Goal: Find specific page/section: Find specific page/section

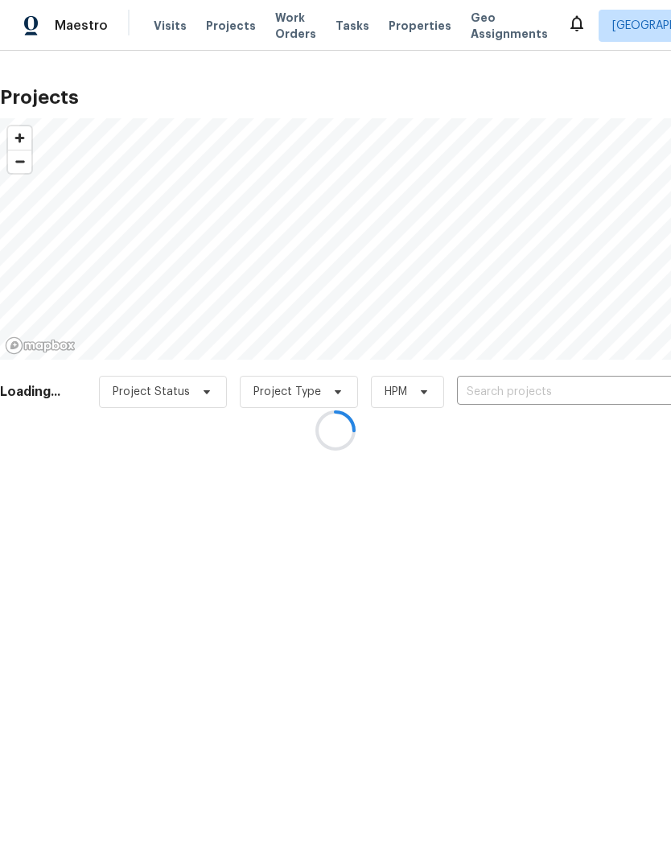
click at [543, 383] on div at bounding box center [335, 430] width 671 height 861
click at [542, 387] on div at bounding box center [335, 430] width 671 height 861
click at [546, 389] on div at bounding box center [335, 430] width 671 height 861
click at [536, 390] on input "text" at bounding box center [549, 392] width 184 height 25
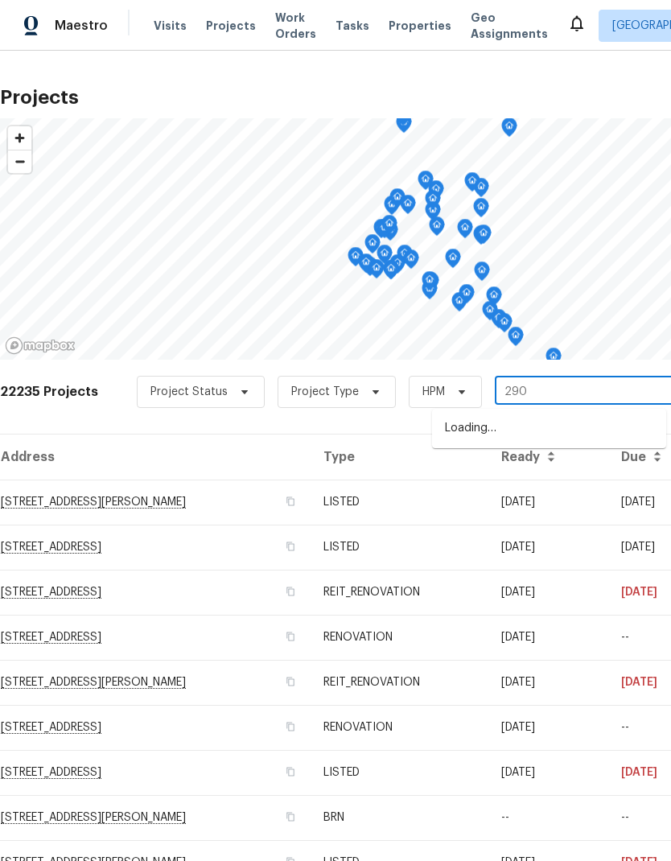
type input "2900"
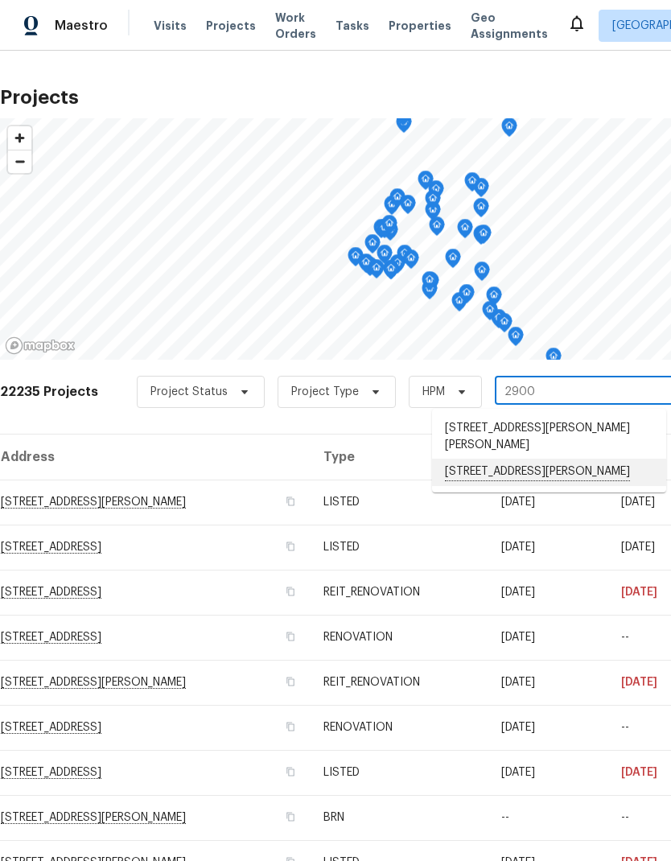
click at [538, 480] on li "[STREET_ADDRESS][PERSON_NAME]" at bounding box center [549, 472] width 234 height 27
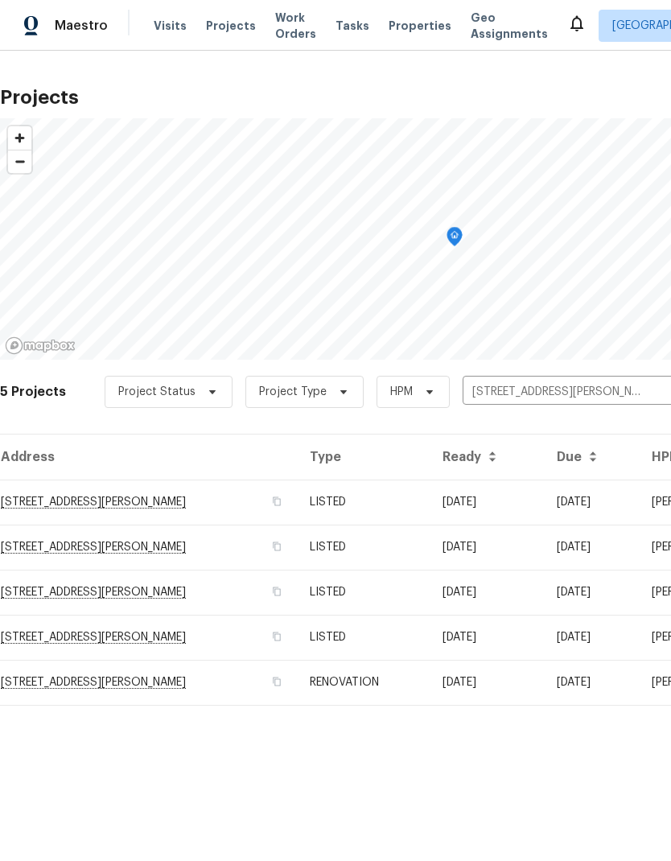
click at [141, 501] on td "[STREET_ADDRESS][PERSON_NAME]" at bounding box center [148, 502] width 297 height 45
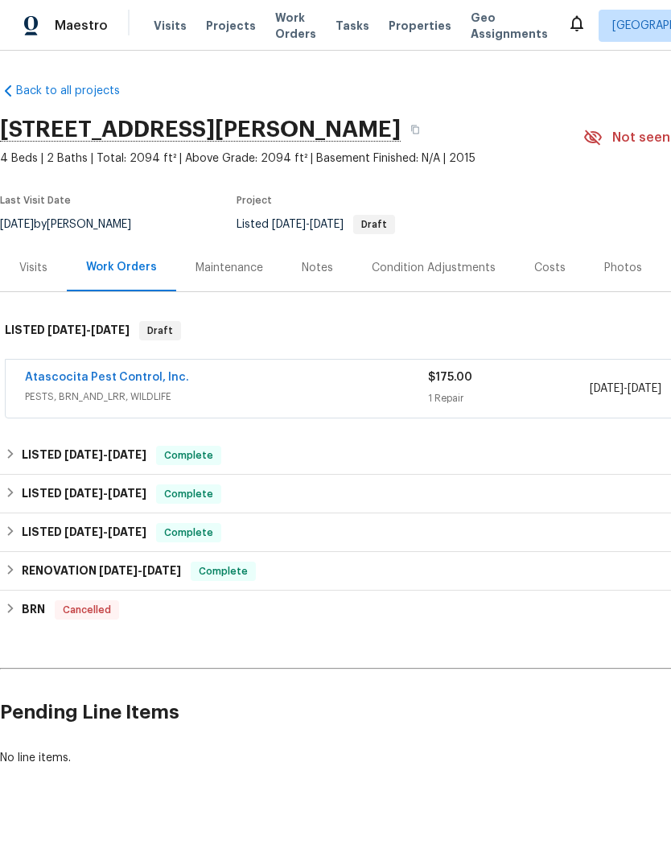
click at [39, 380] on link "Atascocita Pest Control, Inc." at bounding box center [107, 377] width 164 height 11
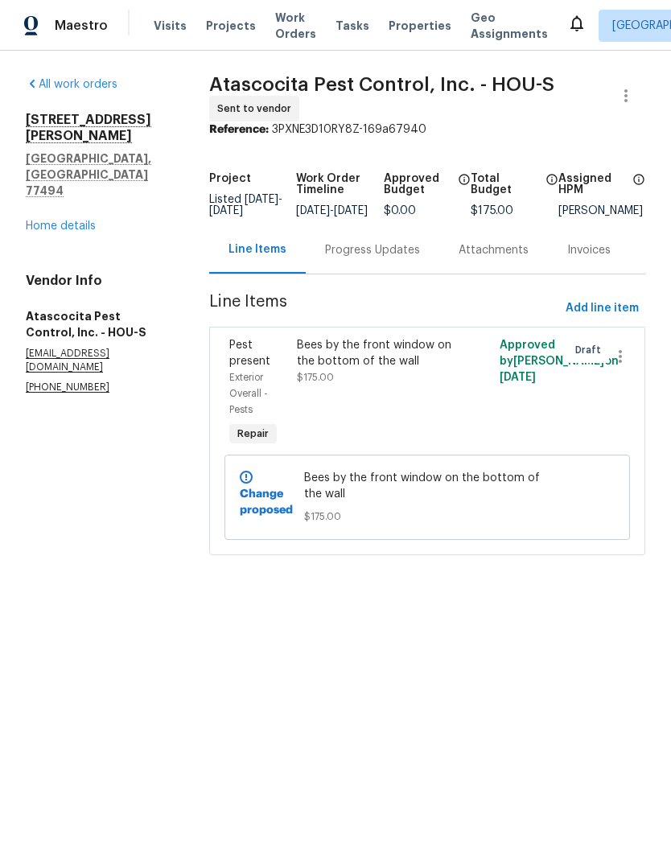
click at [364, 272] on div "Progress Updates" at bounding box center [373, 249] width 134 height 47
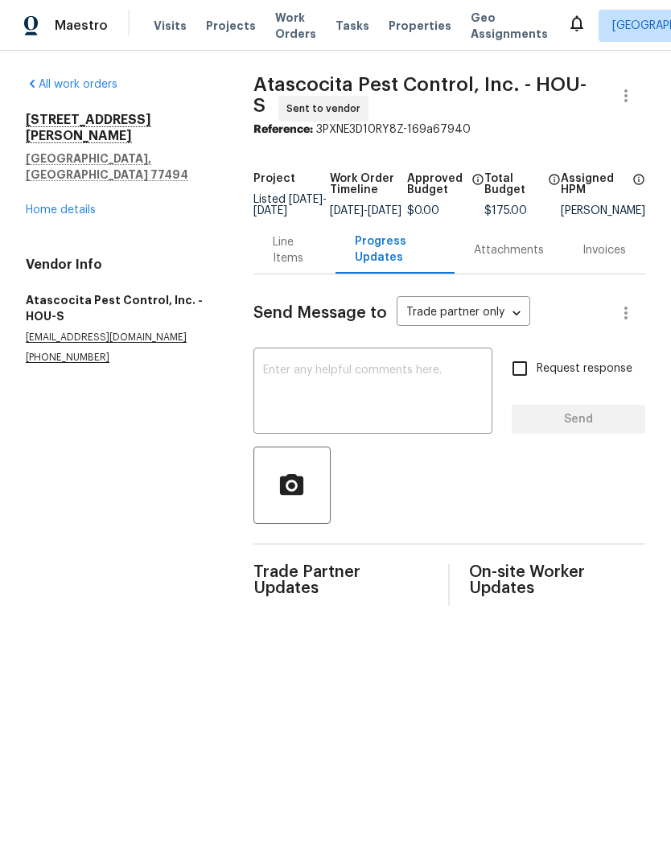
click at [282, 257] on div "Line Items" at bounding box center [294, 250] width 43 height 32
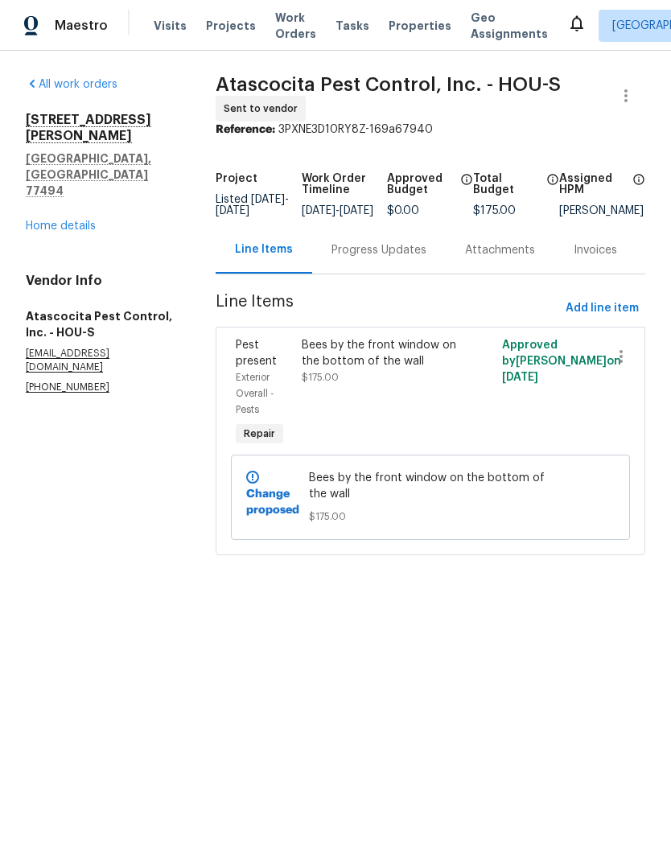
click at [326, 369] on div "Bees by the front window on the bottom of the wall" at bounding box center [380, 353] width 157 height 32
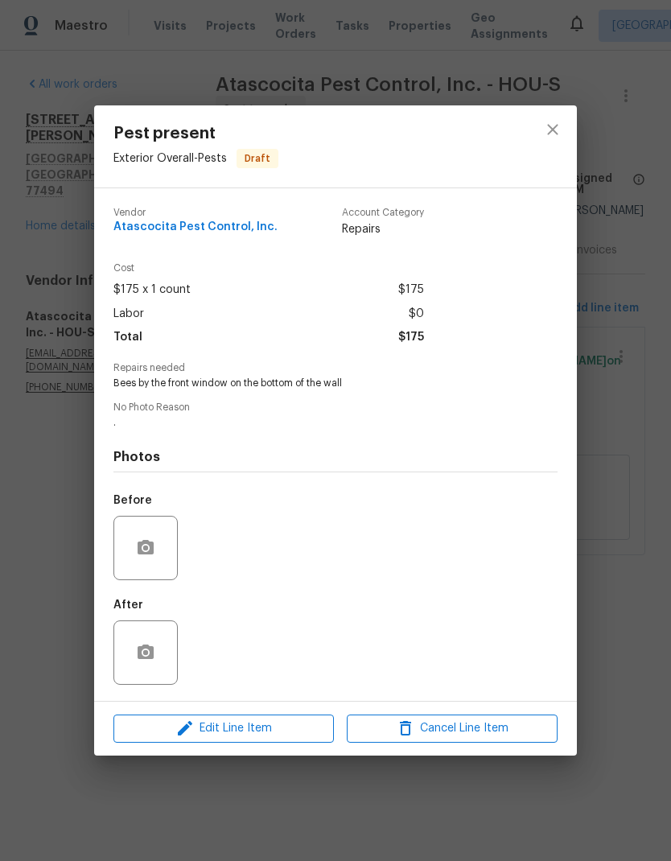
click at [51, 414] on div "Pest present Exterior Overall - Pests Draft Vendor Atascocita Pest Control, Inc…" at bounding box center [335, 430] width 671 height 861
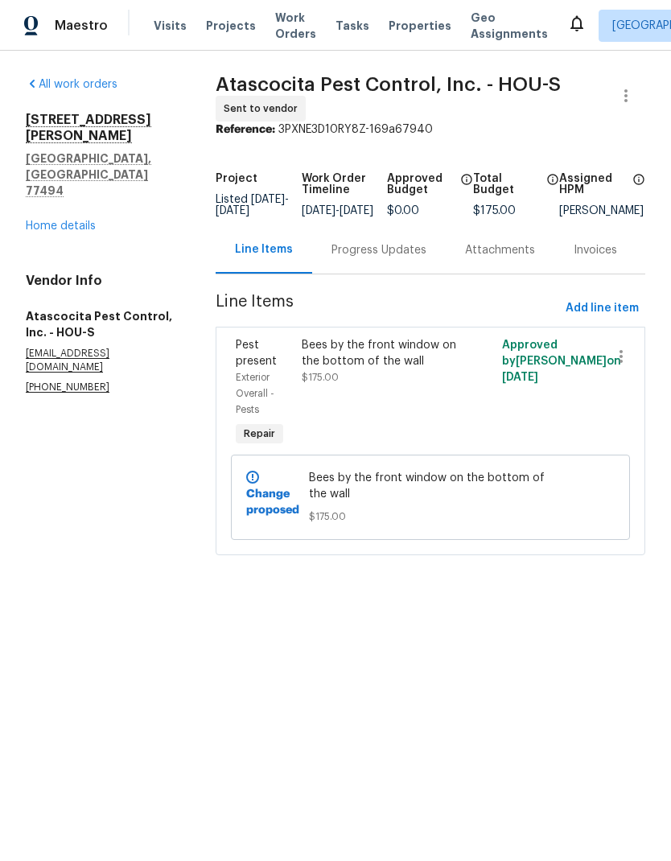
click at [60, 220] on link "Home details" at bounding box center [61, 225] width 70 height 11
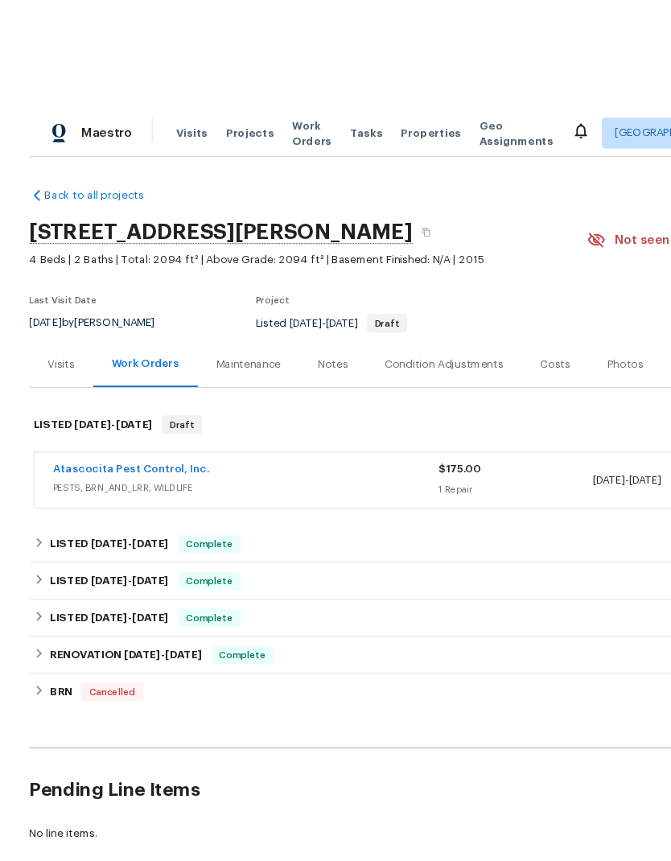
scroll to position [14, 0]
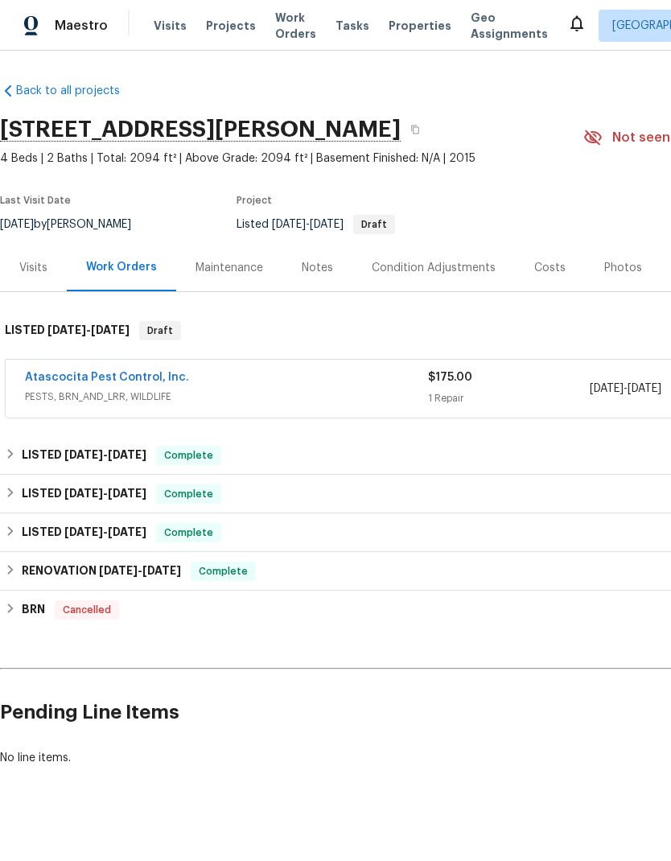
click at [208, 32] on span "Projects" at bounding box center [231, 26] width 50 height 16
